Goal: Book appointment/travel/reservation

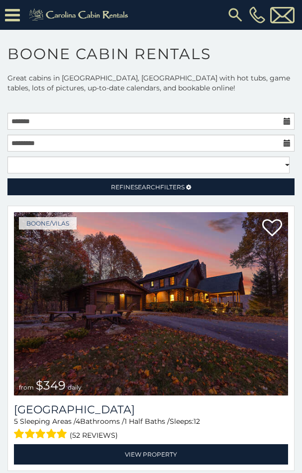
click at [251, 70] on h1 "Boone Cabin Rentals" at bounding box center [151, 59] width 302 height 28
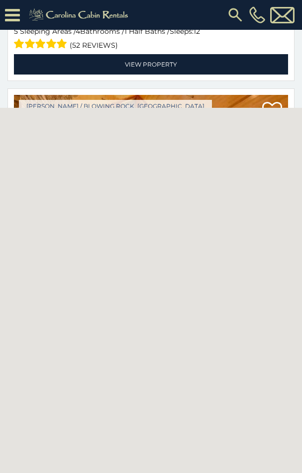
scroll to position [430, 0]
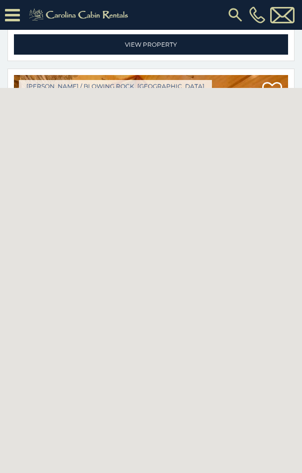
click at [146, 173] on div at bounding box center [151, 280] width 302 height 385
click at [294, 79] on div "Boone / Blowing Rock, NC from $480 daily Antler Ridge 5 Sleeping Areas / 5 Bath…" at bounding box center [151, 205] width 302 height 273
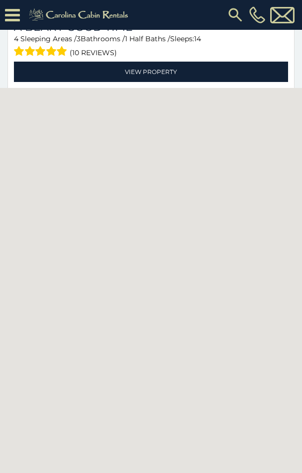
scroll to position [7802, 0]
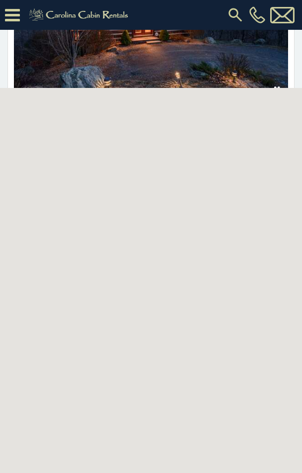
click at [292, 80] on div "Boone, NC from $210 daily Willow Valley View 4 Sleeping Areas / 3 Bathrooms / 1…" at bounding box center [151, 51] width 302 height 273
click at [248, 295] on div at bounding box center [151, 280] width 302 height 385
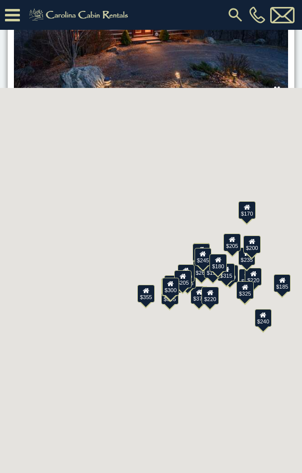
click at [139, 154] on link "View Property" at bounding box center [151, 164] width 274 height 20
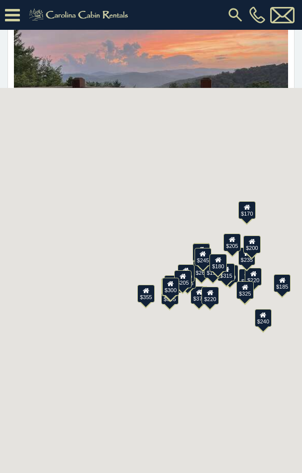
scroll to position [15897, 0]
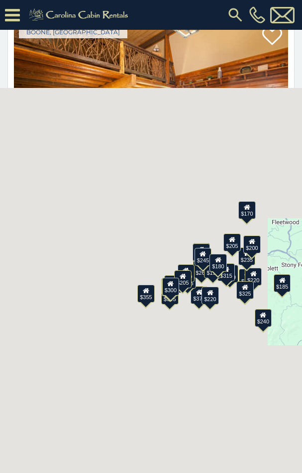
click at [239, 288] on div "$325" at bounding box center [244, 290] width 17 height 18
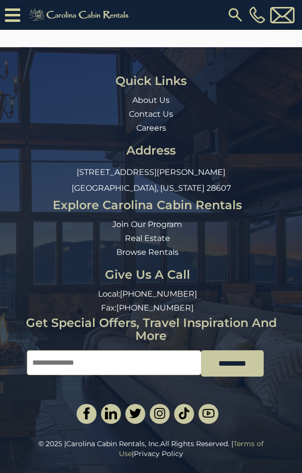
scroll to position [1175, 0]
click at [235, 442] on link "Terms of Use" at bounding box center [191, 449] width 145 height 19
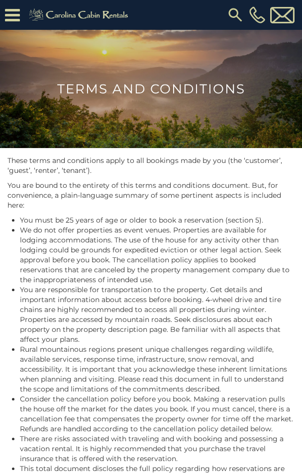
click at [131, 220] on li "You must be 25 years of age or older to book a reservation (section 5)." at bounding box center [157, 220] width 274 height 10
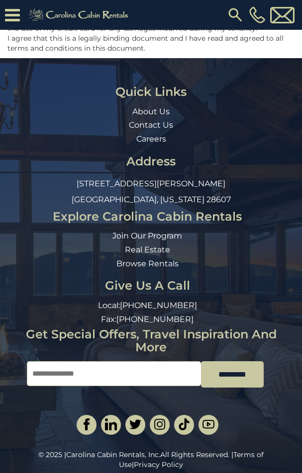
scroll to position [6770, 0]
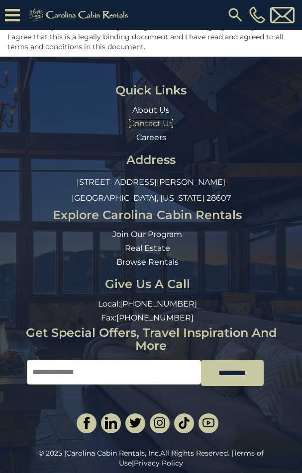
click at [147, 119] on link "Contact Us" at bounding box center [151, 123] width 44 height 9
